Goal: Task Accomplishment & Management: Use online tool/utility

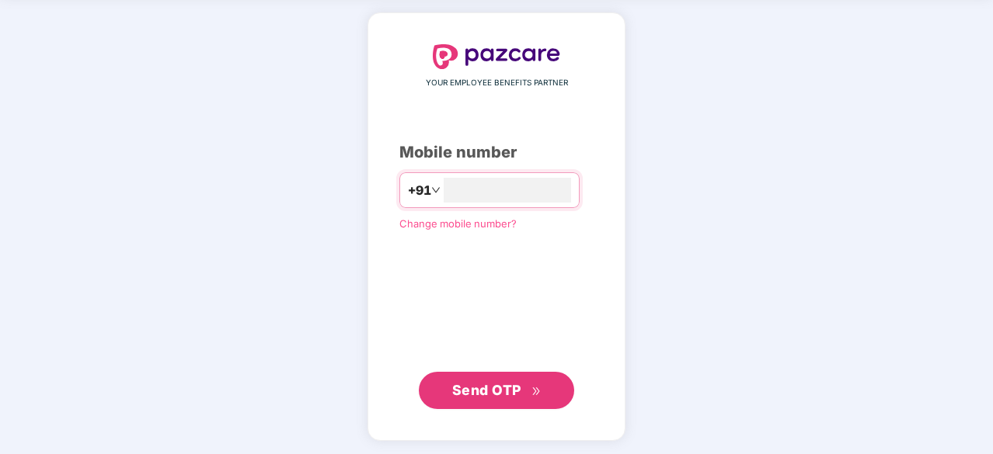
type input "**********"
click at [477, 381] on span "Send OTP" at bounding box center [486, 389] width 69 height 16
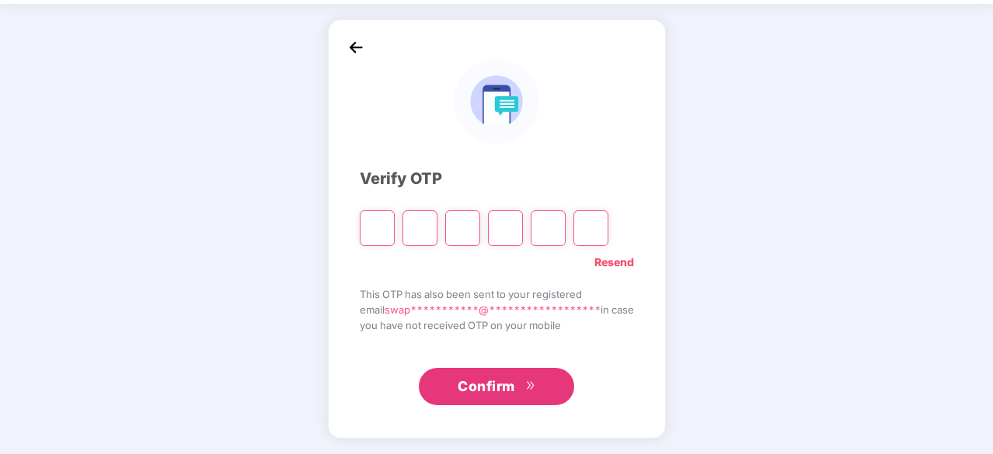
scroll to position [51, 0]
type input "*"
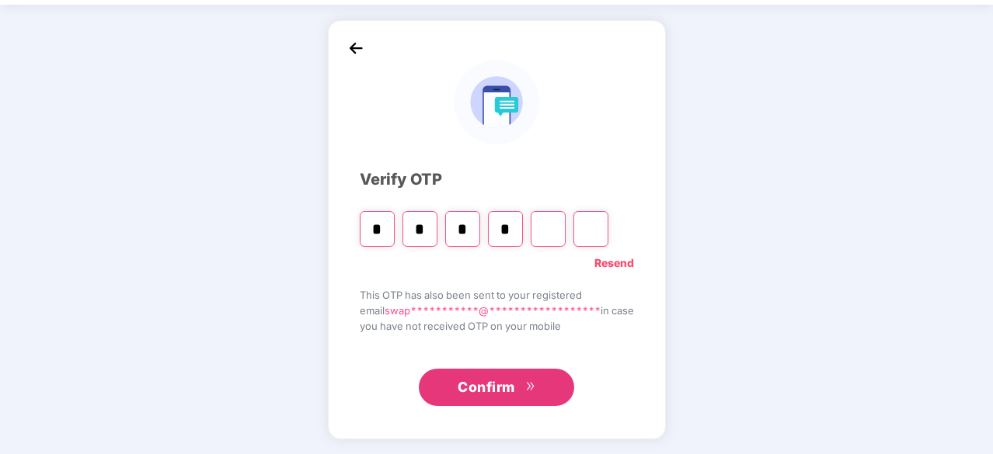
type input "*"
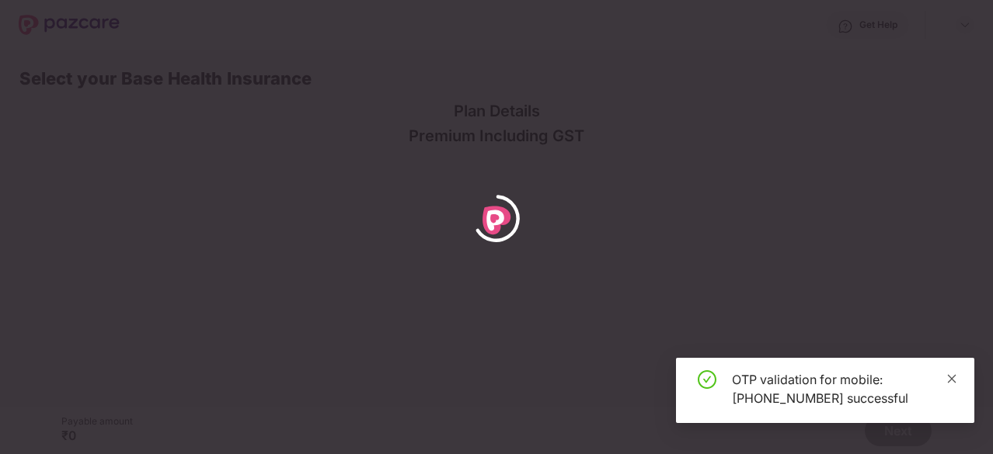
click at [949, 377] on icon "close" at bounding box center [952, 378] width 9 height 9
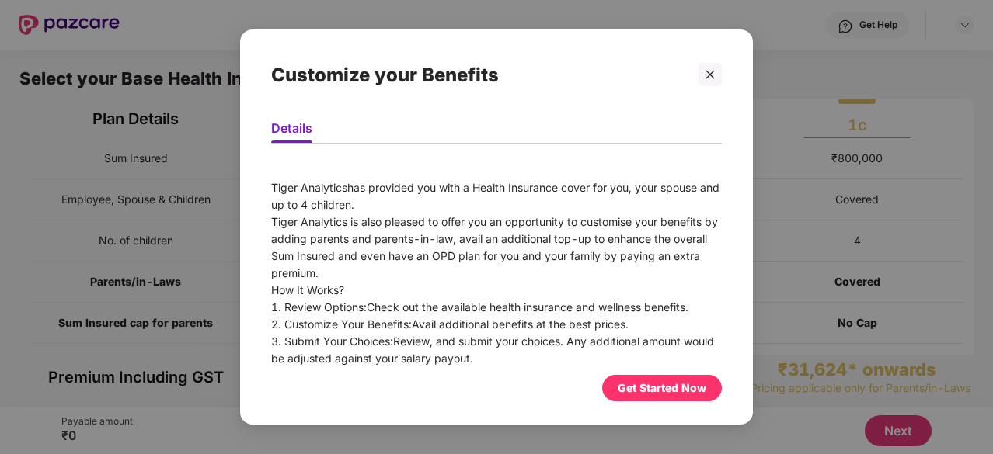
click at [653, 388] on div "Get Started Now" at bounding box center [661, 388] width 89 height 17
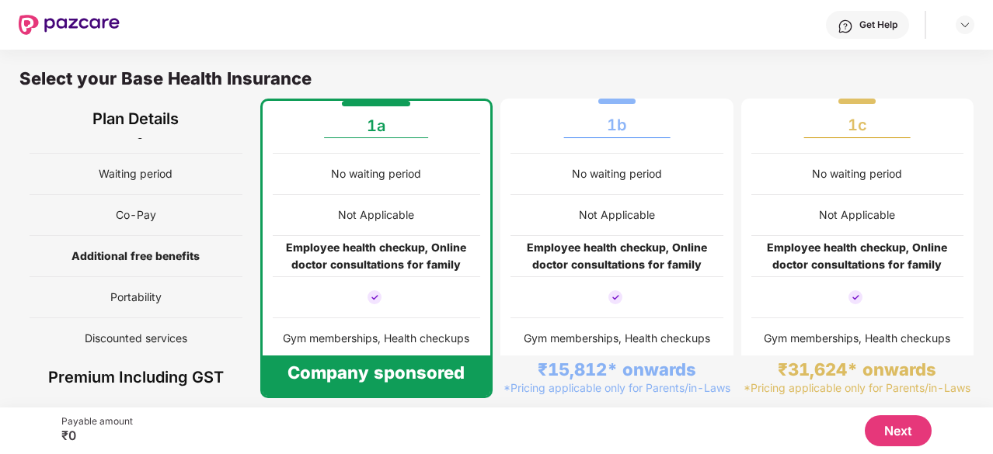
scroll to position [8, 0]
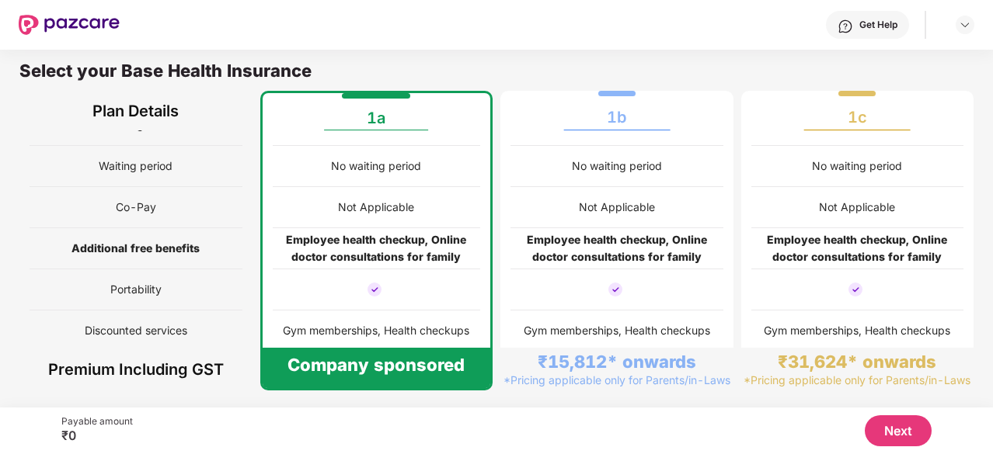
click at [887, 423] on button "Next" at bounding box center [897, 431] width 67 height 31
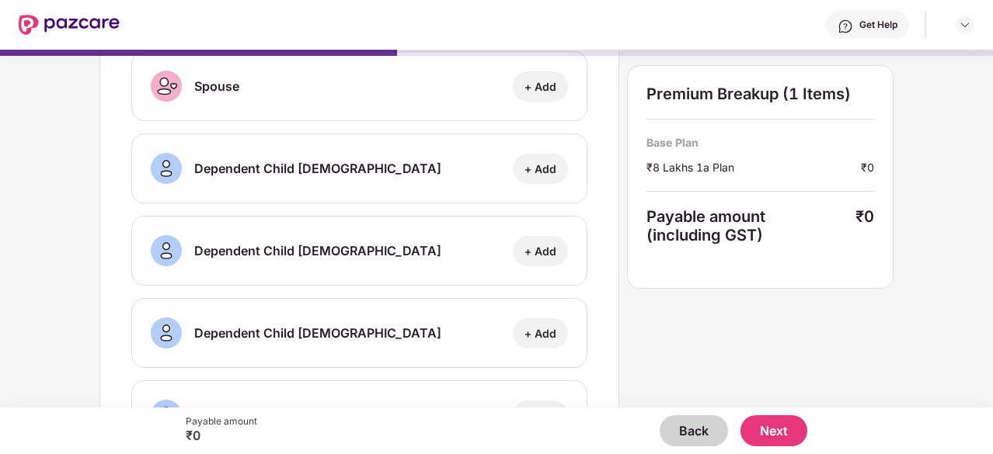
scroll to position [259, 0]
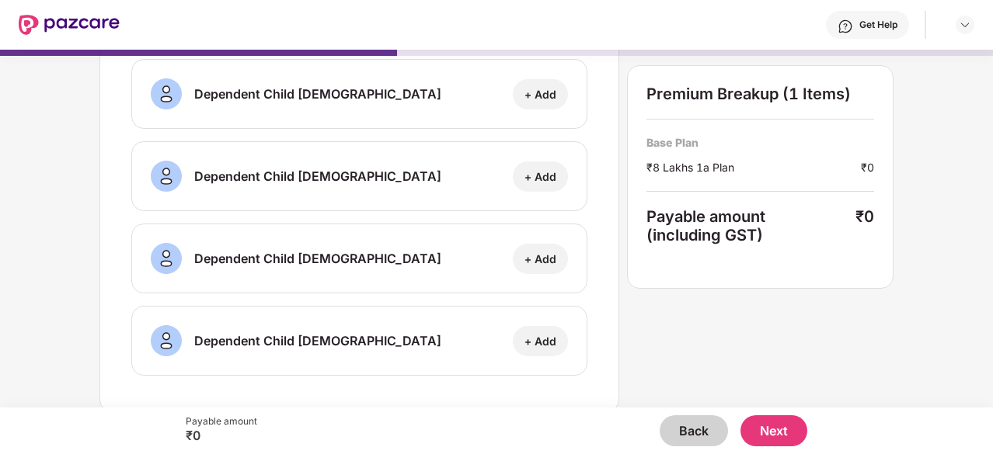
click at [764, 429] on button "Next" at bounding box center [773, 431] width 67 height 31
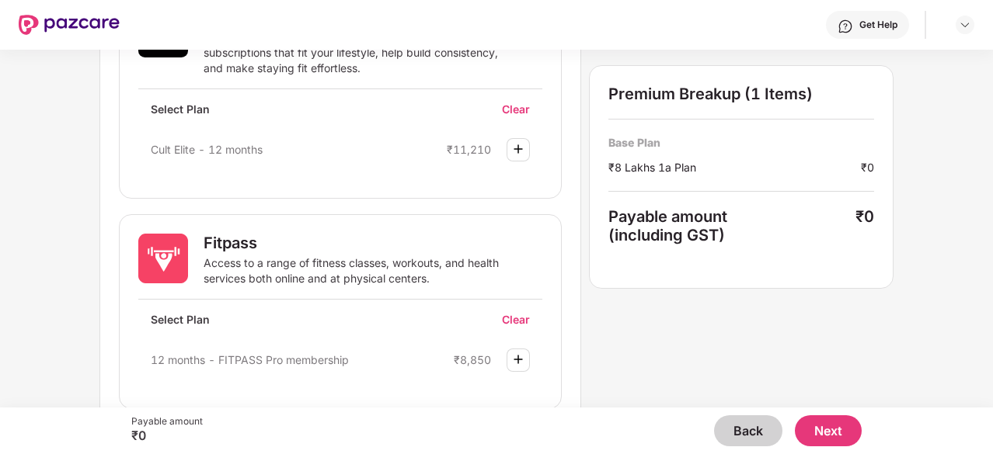
scroll to position [983, 0]
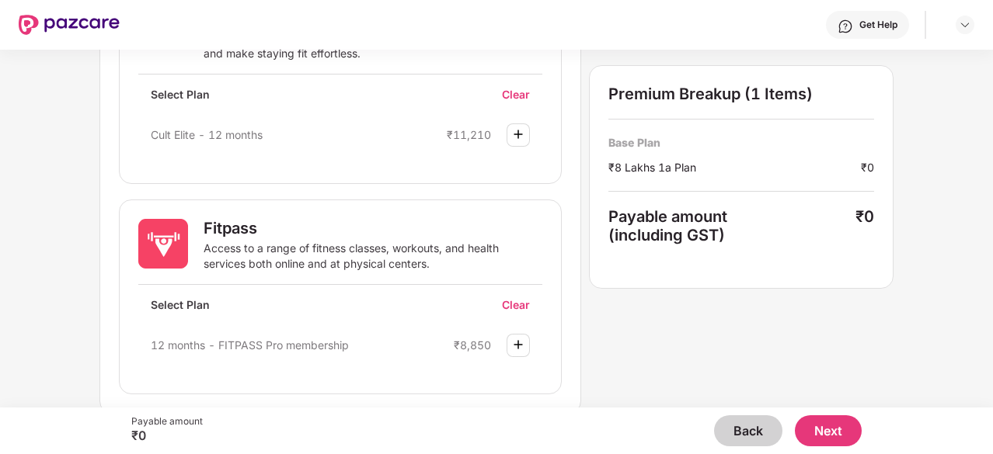
click at [450, 265] on div "Access to a range of fitness classes, workouts, and health services both online…" at bounding box center [357, 256] width 308 height 31
click at [146, 232] on img at bounding box center [163, 244] width 50 height 50
click at [228, 226] on div "Fitpass" at bounding box center [372, 228] width 339 height 19
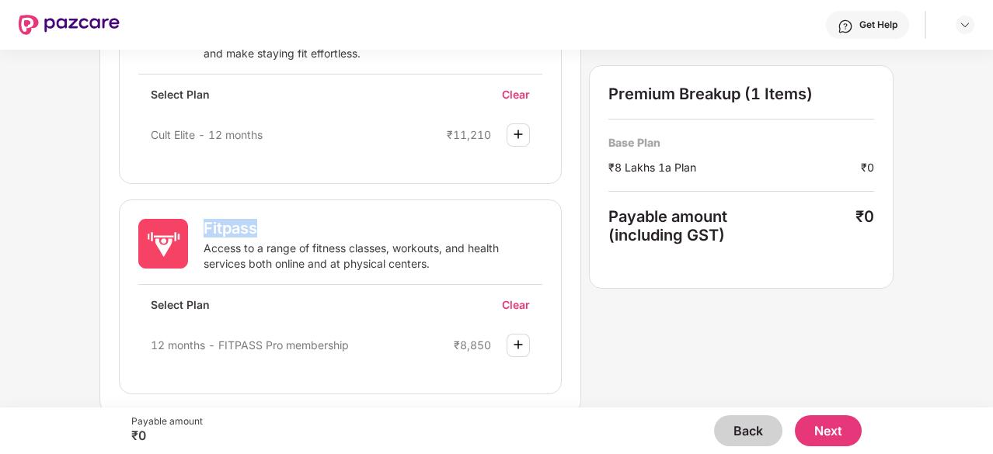
click at [837, 437] on button "Next" at bounding box center [828, 431] width 67 height 31
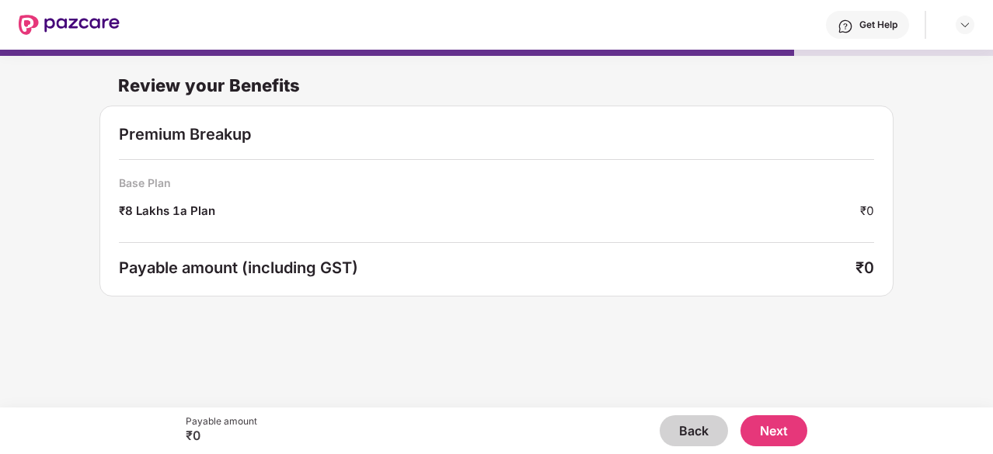
click at [764, 426] on button "Next" at bounding box center [773, 431] width 67 height 31
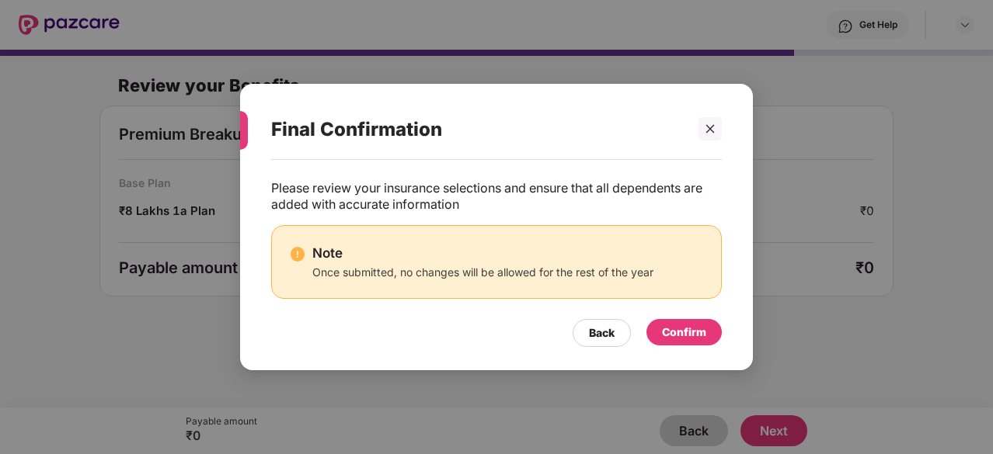
click at [673, 335] on div "Confirm" at bounding box center [684, 332] width 44 height 17
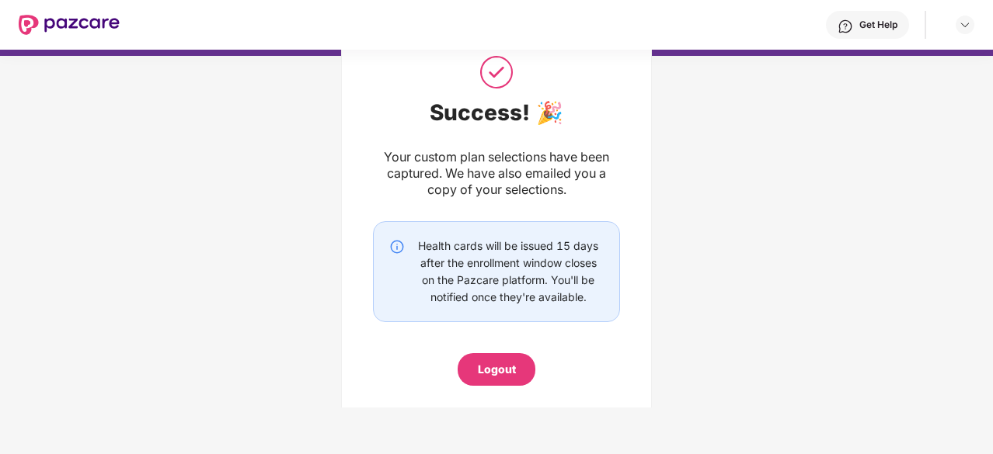
scroll to position [59, 0]
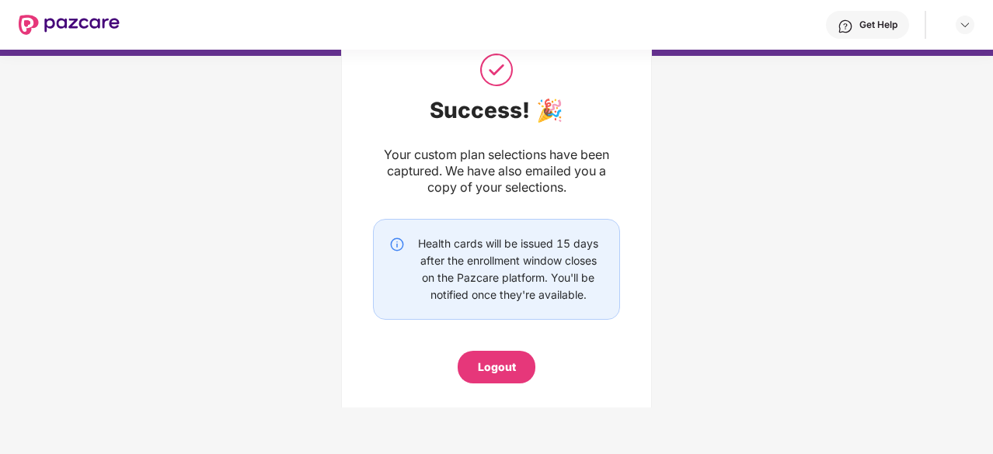
click at [492, 360] on div "Logout" at bounding box center [497, 367] width 38 height 17
